Goal: Transaction & Acquisition: Purchase product/service

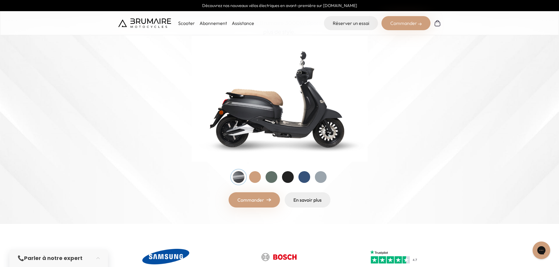
click at [285, 177] on div at bounding box center [288, 177] width 12 height 12
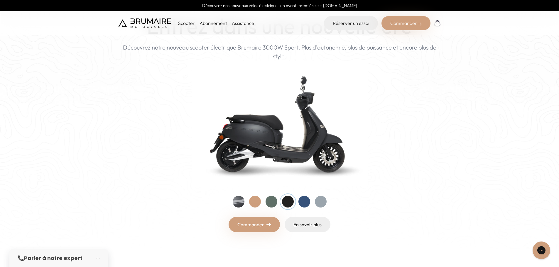
scroll to position [88, 0]
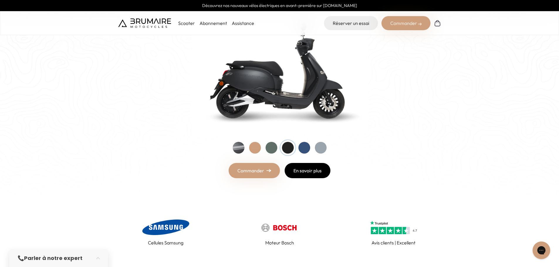
click at [312, 171] on link "En savoir plus" at bounding box center [308, 170] width 46 height 15
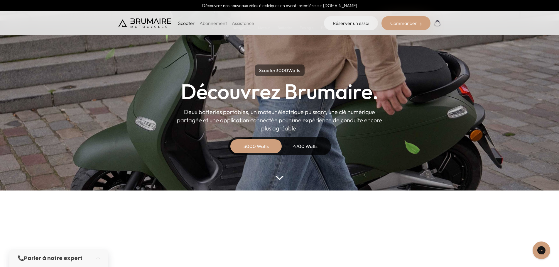
click at [309, 146] on div "4700 Watts" at bounding box center [305, 146] width 47 height 14
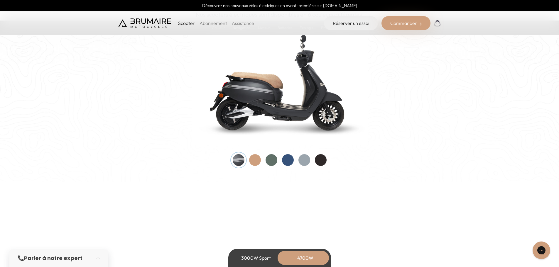
scroll to position [617, 0]
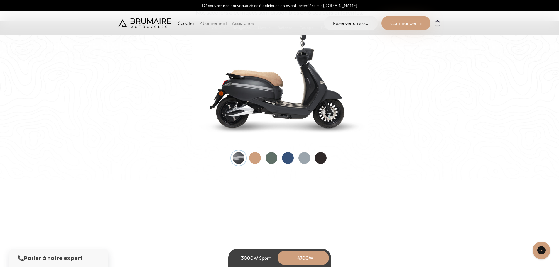
click at [324, 161] on div at bounding box center [321, 158] width 12 height 12
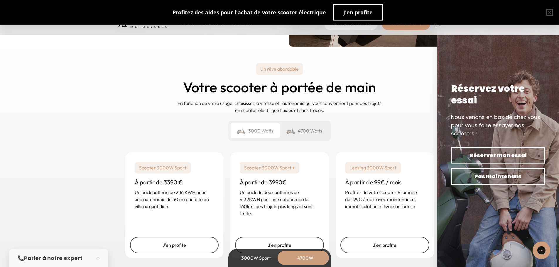
scroll to position [1439, 0]
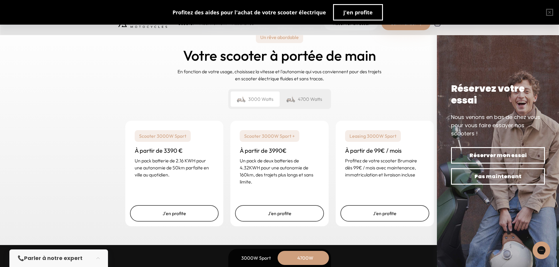
click at [309, 100] on div "4700 Watts" at bounding box center [304, 99] width 49 height 15
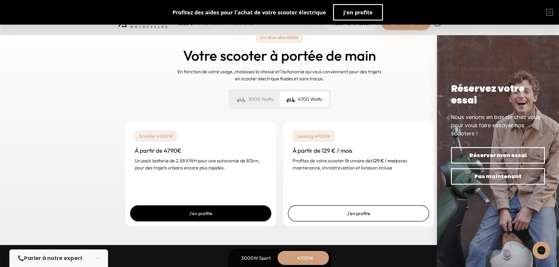
click at [192, 217] on link "J'en profite" at bounding box center [201, 214] width 142 height 16
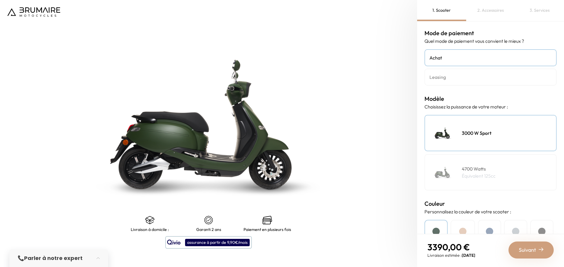
click at [482, 175] on p "Équivalent 125cc" at bounding box center [479, 176] width 34 height 7
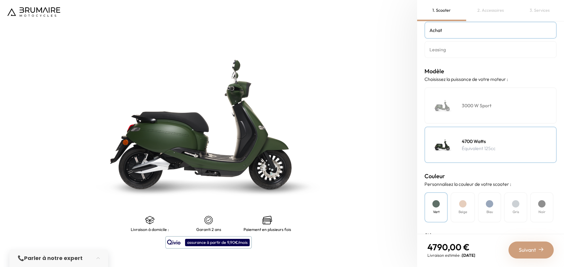
scroll to position [59, 0]
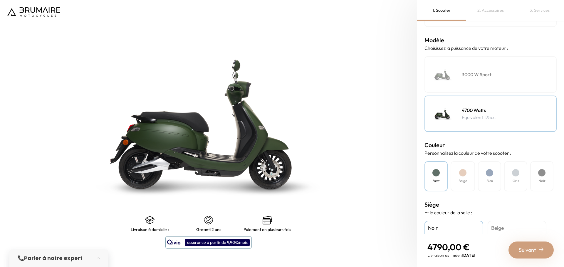
click at [542, 179] on h4 "Noir" at bounding box center [541, 181] width 7 height 5
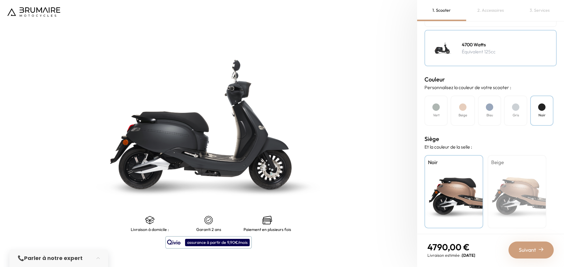
scroll to position [126, 0]
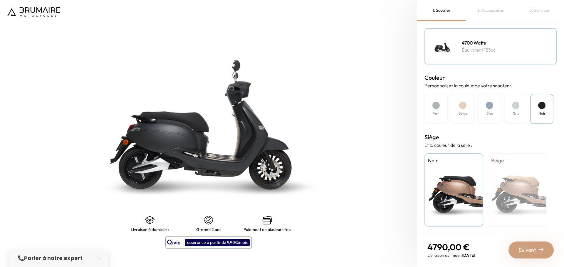
click at [506, 172] on div "Beige" at bounding box center [516, 190] width 59 height 73
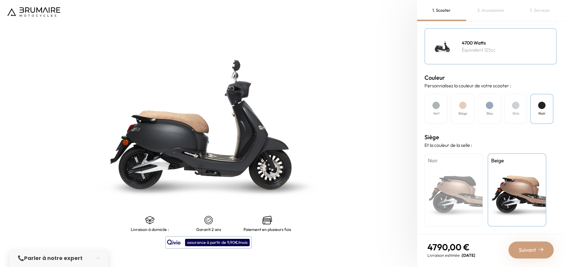
click at [466, 174] on div "Noir" at bounding box center [453, 190] width 59 height 73
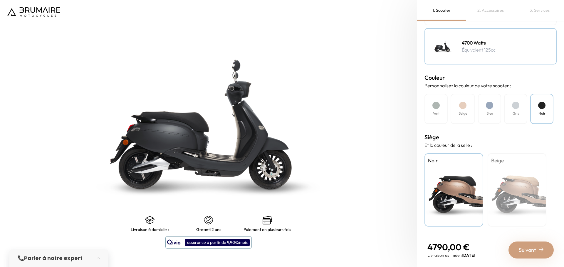
click at [531, 252] on span "Suivant" at bounding box center [526, 250] width 17 height 8
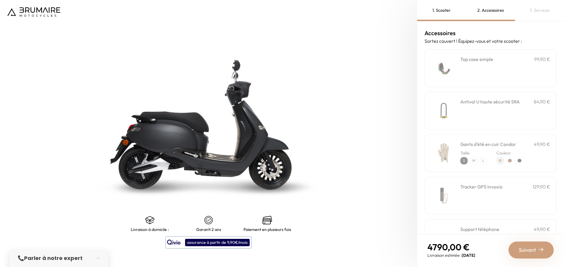
click at [473, 69] on div "**********" at bounding box center [505, 68] width 90 height 25
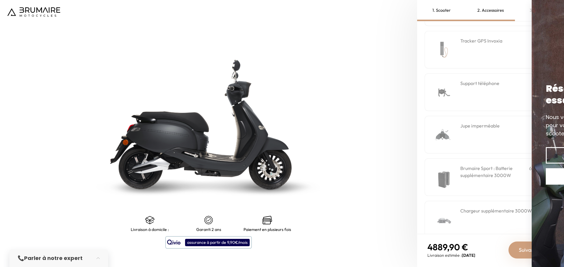
scroll to position [147, 0]
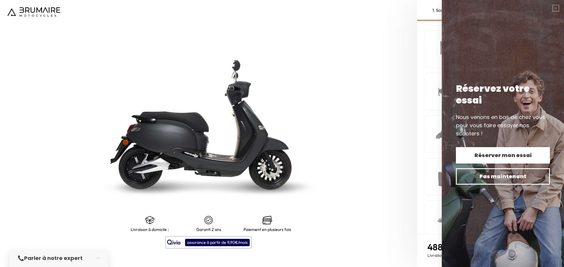
click at [501, 154] on span "Réserver mon essai" at bounding box center [502, 155] width 73 height 8
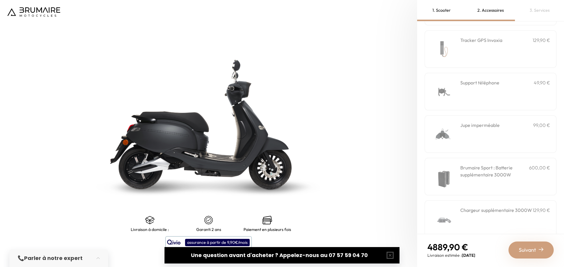
click at [483, 134] on div "Jupe imperméable 99,00 €" at bounding box center [505, 134] width 90 height 25
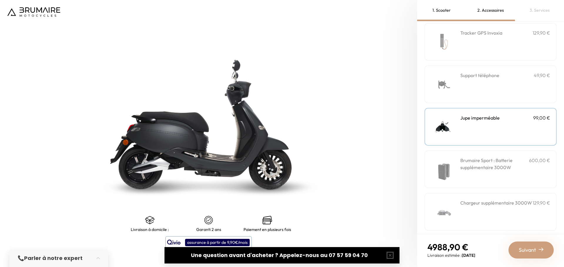
scroll to position [158, 0]
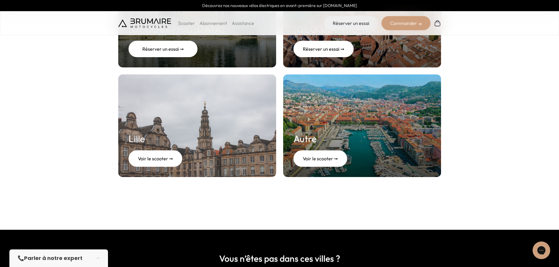
scroll to position [264, 0]
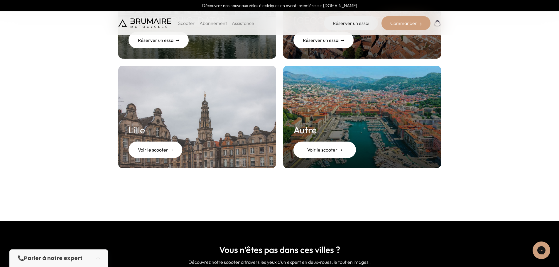
click at [327, 150] on div "Voir le scooter ➞" at bounding box center [325, 150] width 63 height 16
